Goal: Communication & Community: Answer question/provide support

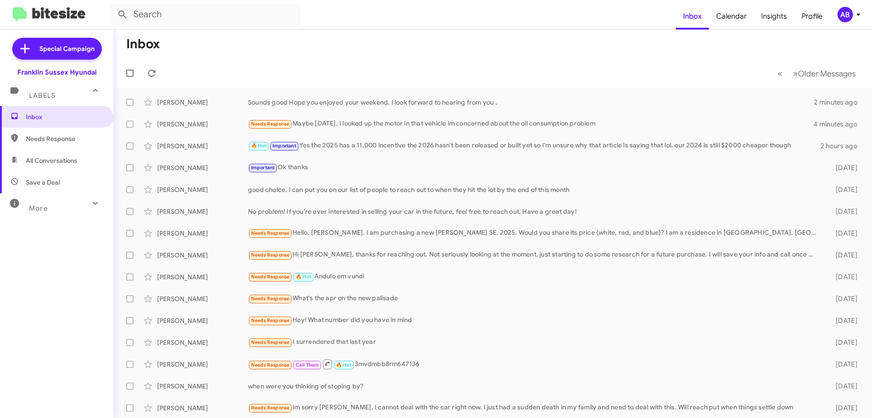
click at [348, 122] on div "Needs Response Maybe today, I looked up the motor in that vehicle im concerned …" at bounding box center [531, 124] width 566 height 10
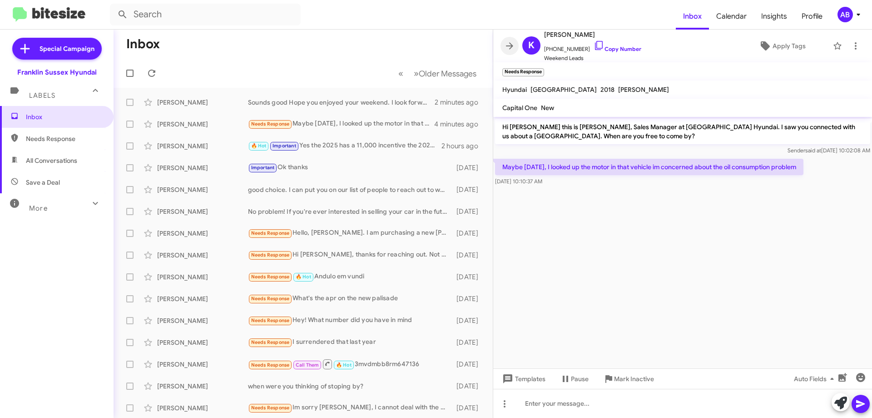
click at [511, 42] on icon at bounding box center [509, 45] width 11 height 11
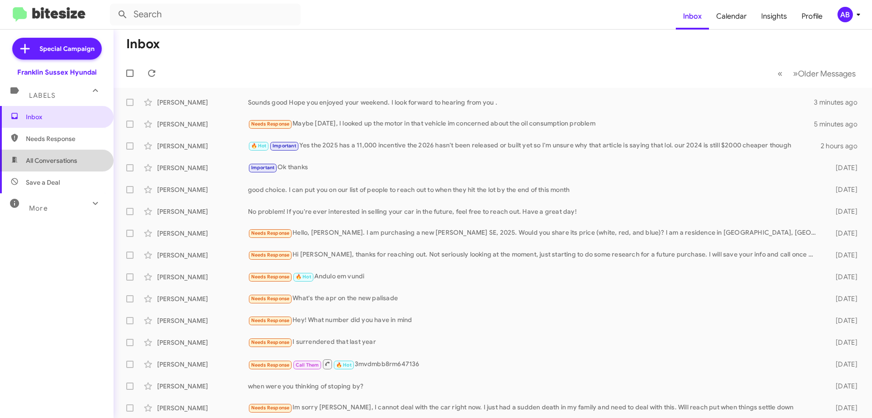
click at [76, 163] on span "All Conversations" at bounding box center [51, 160] width 51 height 9
type input "in:all-conversations"
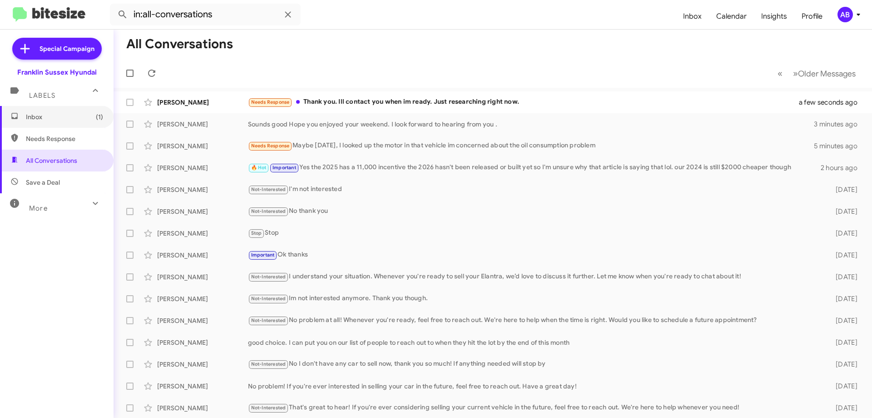
click at [55, 113] on span "Inbox (1)" at bounding box center [64, 116] width 77 height 9
